Goal: Obtain resource: Download file/media

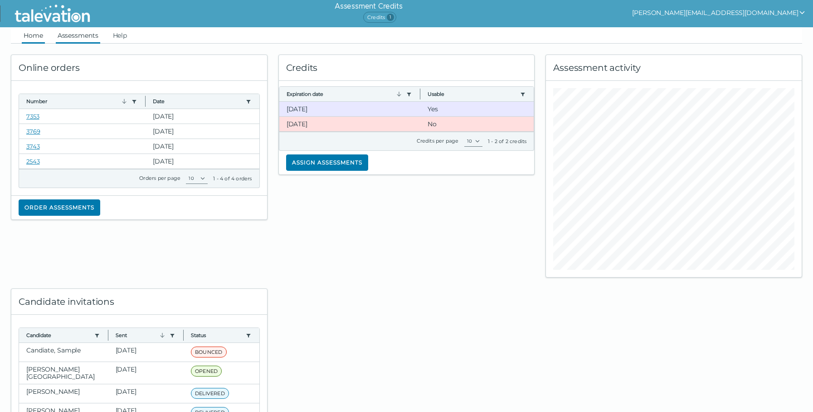
click at [90, 36] on link "Assessments" at bounding box center [78, 35] width 44 height 16
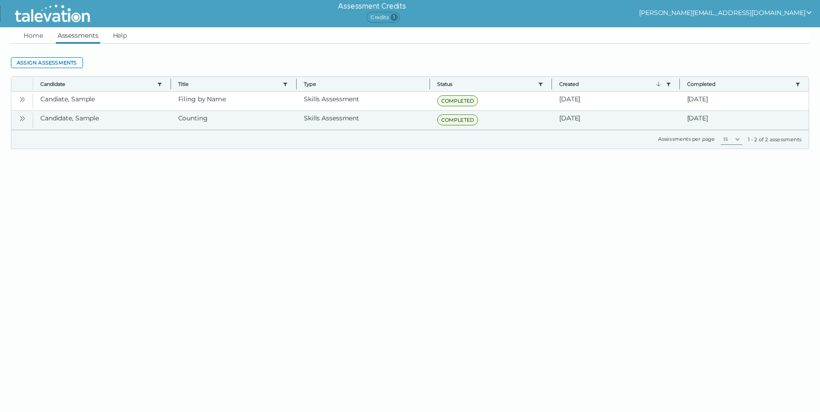
click at [23, 118] on icon "Open" at bounding box center [22, 118] width 7 height 7
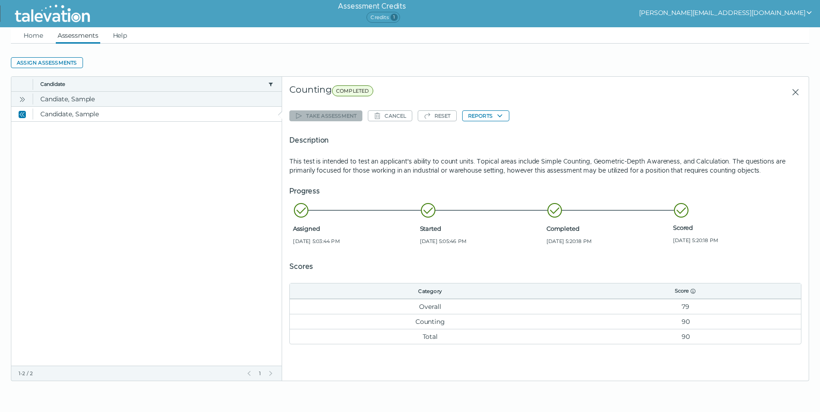
click at [21, 99] on icon "Open" at bounding box center [22, 99] width 7 height 7
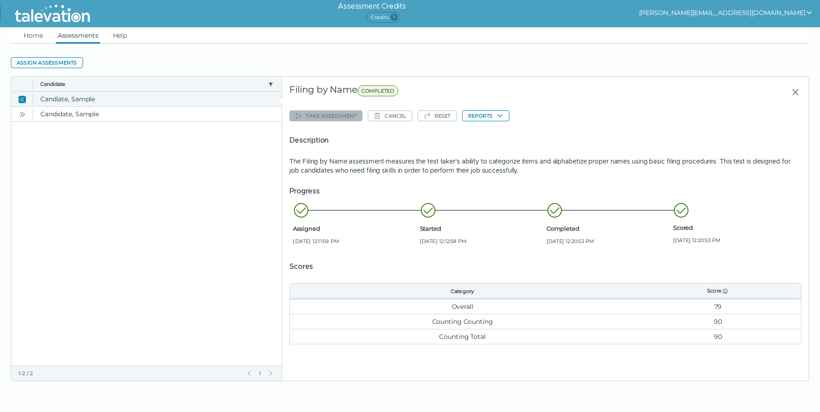
click at [23, 102] on icon "Close" at bounding box center [22, 99] width 7 height 7
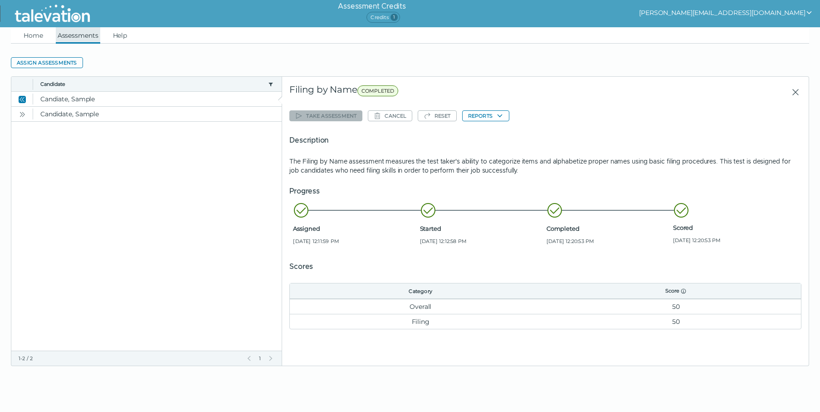
click at [69, 32] on link "Assessments" at bounding box center [78, 35] width 44 height 16
click at [799, 93] on icon "Close" at bounding box center [795, 92] width 11 height 11
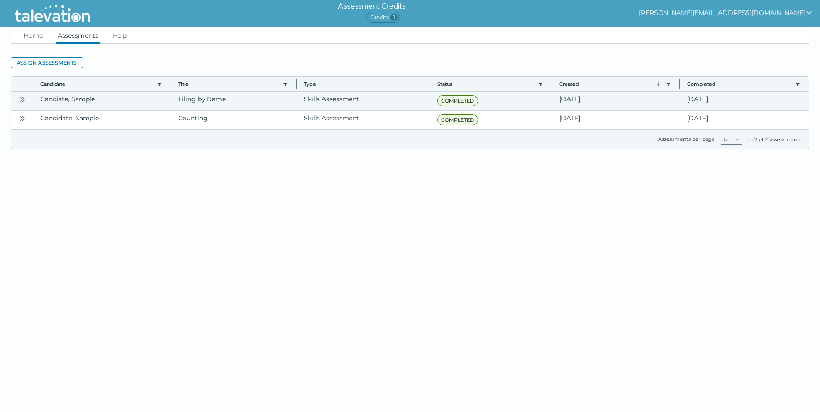
click at [22, 98] on icon "Open" at bounding box center [22, 99] width 7 height 7
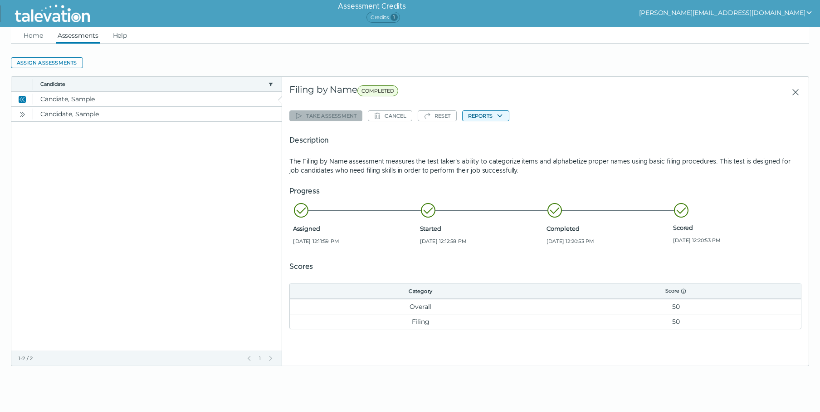
click at [490, 114] on button "Reports" at bounding box center [485, 115] width 47 height 11
click at [493, 132] on button "Filing by Name" at bounding box center [493, 133] width 60 height 11
